Goal: Task Accomplishment & Management: Use online tool/utility

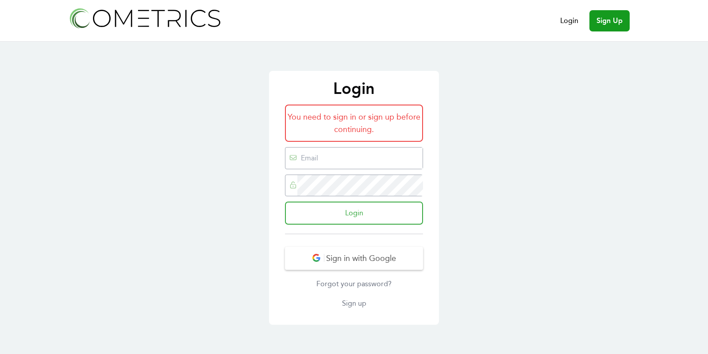
type input "[EMAIL_ADDRESS][DOMAIN_NAME]"
click at [334, 207] on input "Login" at bounding box center [354, 212] width 138 height 23
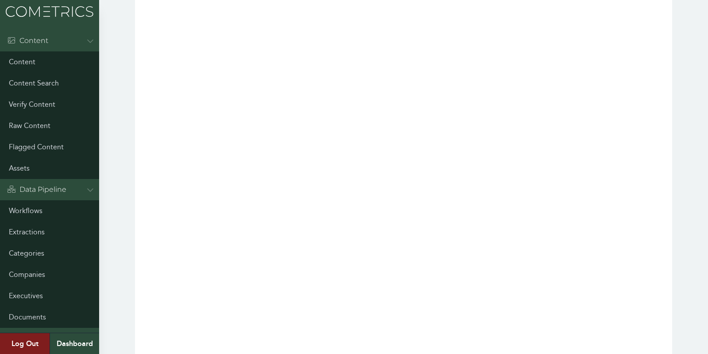
scroll to position [162, 0]
click at [24, 212] on link "Workflows" at bounding box center [49, 210] width 99 height 21
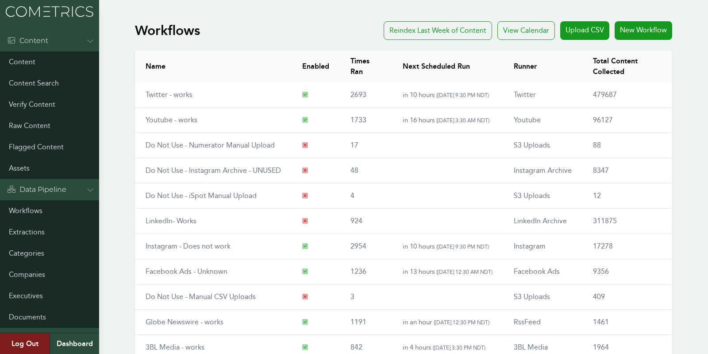
click at [118, 212] on div "Workflows Reindex Last Week of Content View Calendar Upload CSV New Workflow Na…" at bounding box center [354, 230] width 708 height 425
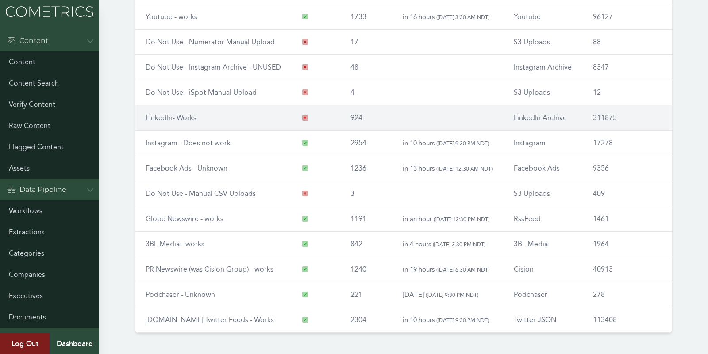
click at [163, 124] on td "LinkedIn- Works" at bounding box center [213, 117] width 157 height 25
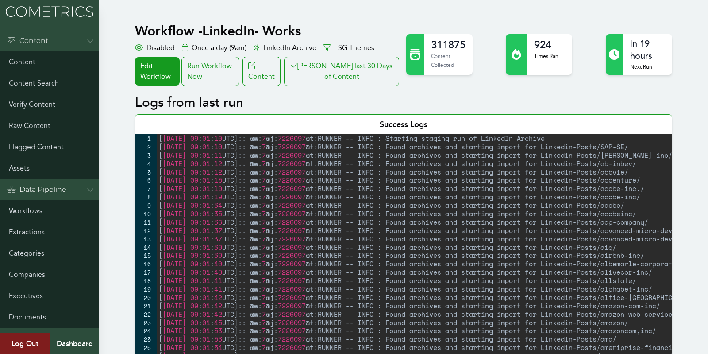
click at [341, 56] on div "Workflow - LinkedIn- Works Disabled Once a day (9am) LinkedIn Archive ESG Theme…" at bounding box center [268, 54] width 266 height 63
click at [339, 61] on button "Clair last 30 Days of Content" at bounding box center [341, 71] width 115 height 29
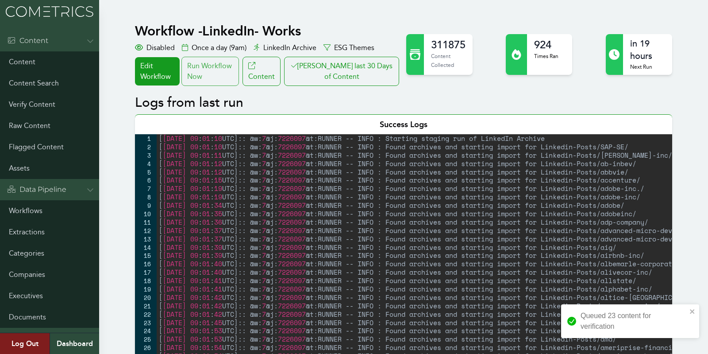
click at [206, 74] on div "Run Workflow Now" at bounding box center [210, 71] width 58 height 29
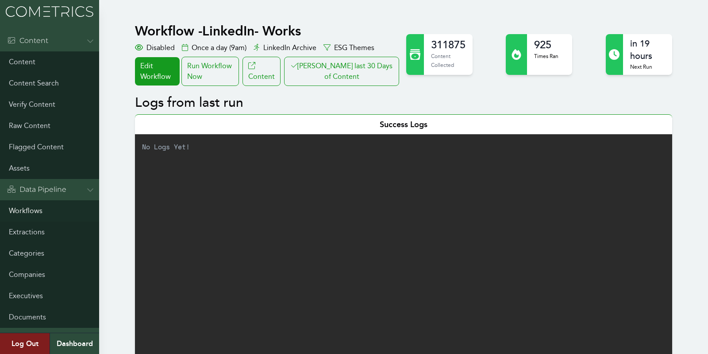
click at [31, 208] on link "Workflows" at bounding box center [49, 210] width 99 height 21
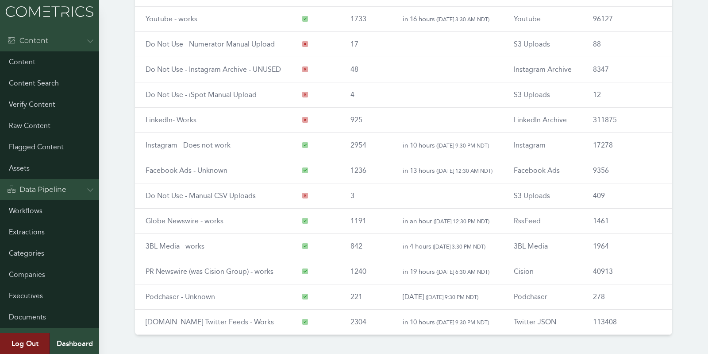
scroll to position [103, 0]
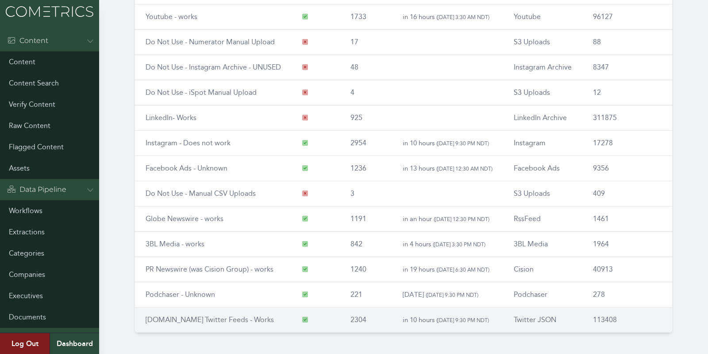
click at [196, 315] on link "[DOMAIN_NAME] Twitter Feeds - Works" at bounding box center [210, 319] width 128 height 8
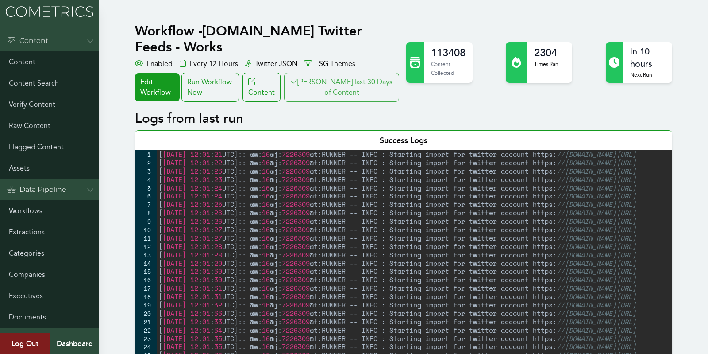
click at [348, 76] on button "[PERSON_NAME] last 30 Days of Content" at bounding box center [341, 87] width 115 height 29
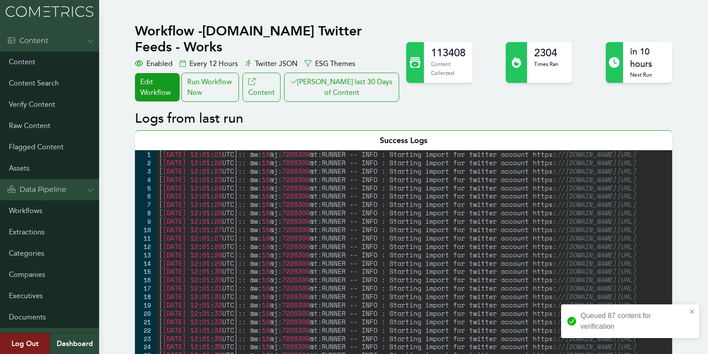
click at [487, 48] on div "113408 Content Collected 2304 Times Ran in 10 hours Next Run" at bounding box center [539, 62] width 266 height 41
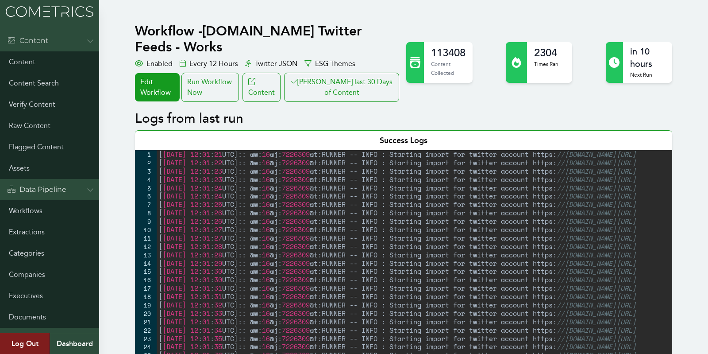
click at [27, 212] on link "Workflows" at bounding box center [49, 210] width 99 height 21
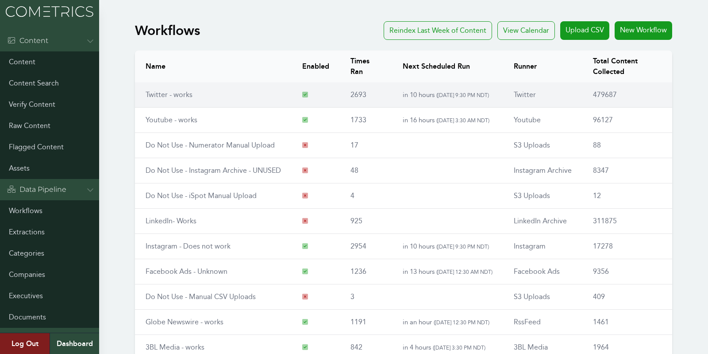
click at [174, 95] on link "Twitter - works" at bounding box center [169, 94] width 47 height 8
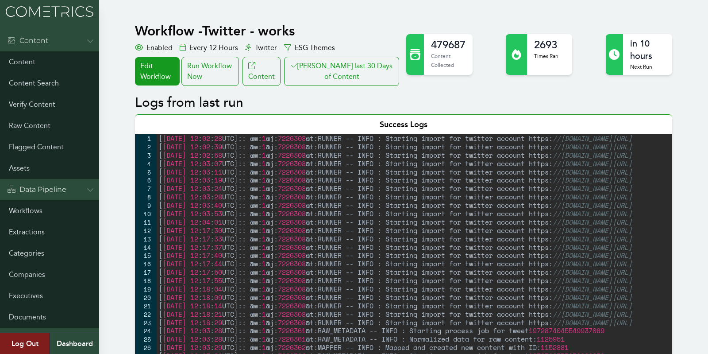
click at [356, 78] on button "[PERSON_NAME] last 30 Days of Content" at bounding box center [341, 71] width 115 height 29
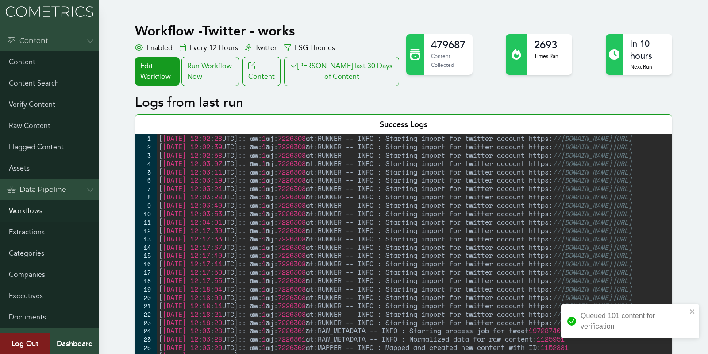
click at [23, 213] on link "Workflows" at bounding box center [49, 210] width 99 height 21
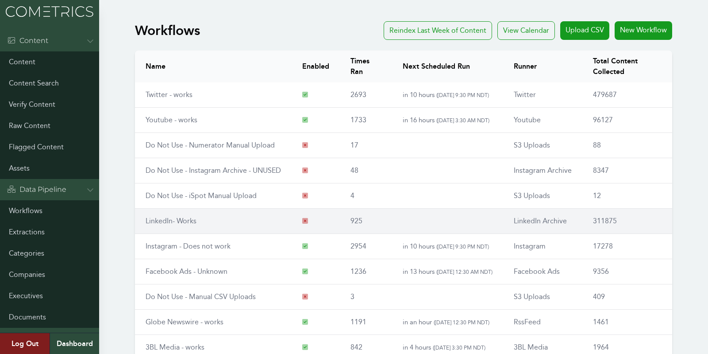
click at [168, 220] on link "LinkedIn- Works" at bounding box center [171, 220] width 51 height 8
